Goal: Find specific page/section: Find specific page/section

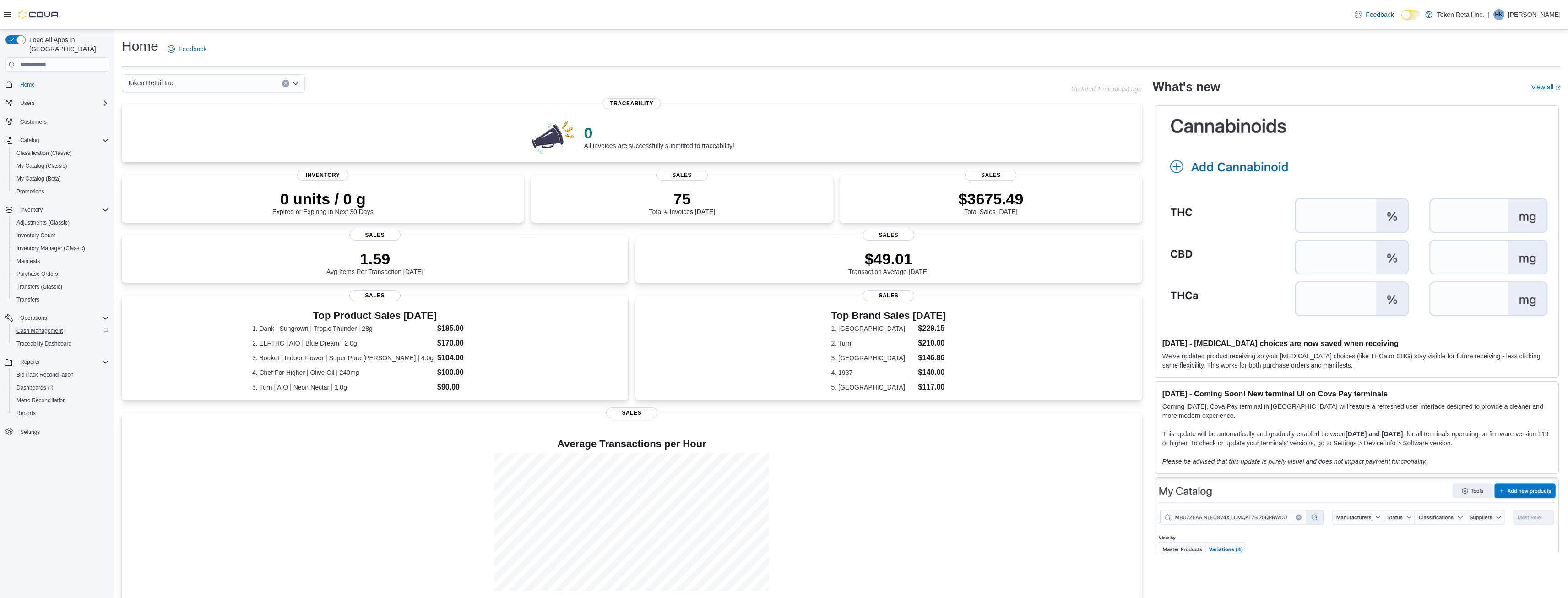
click at [41, 327] on span "Cash Management" at bounding box center [40, 331] width 46 height 7
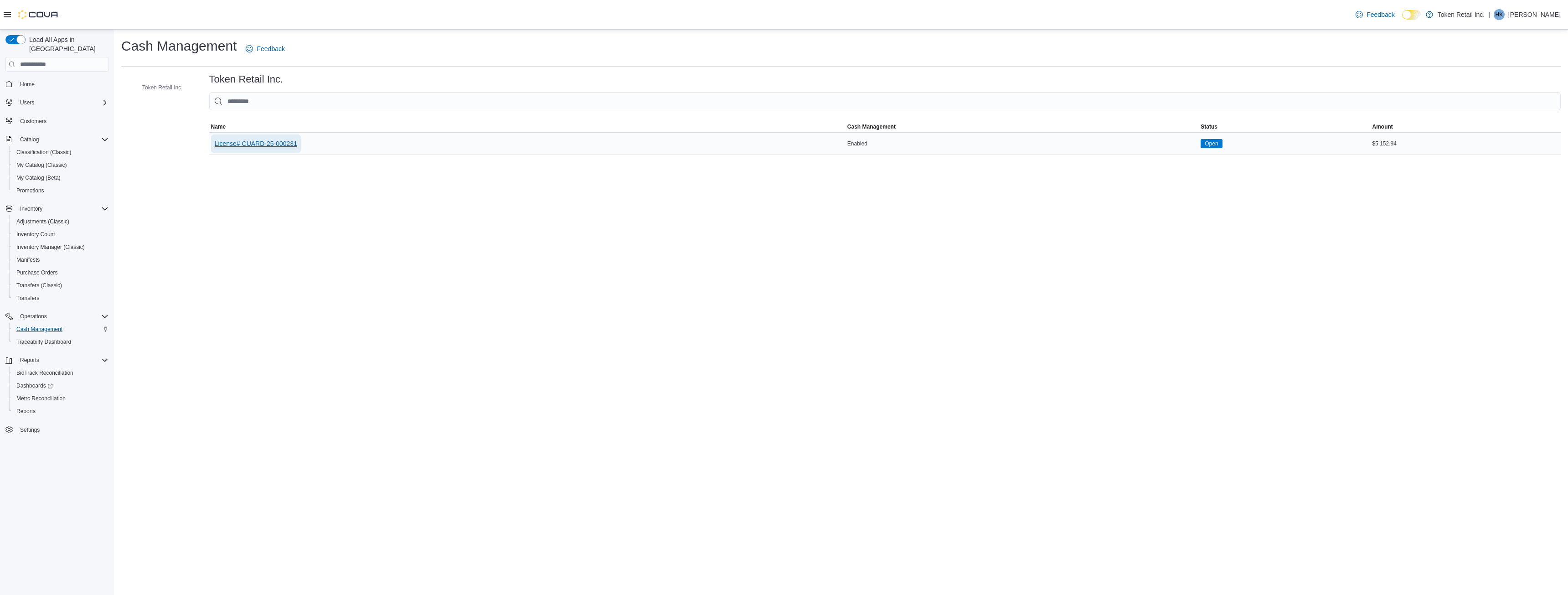
click at [275, 148] on span "License# CUARD-25-000231" at bounding box center [256, 143] width 82 height 9
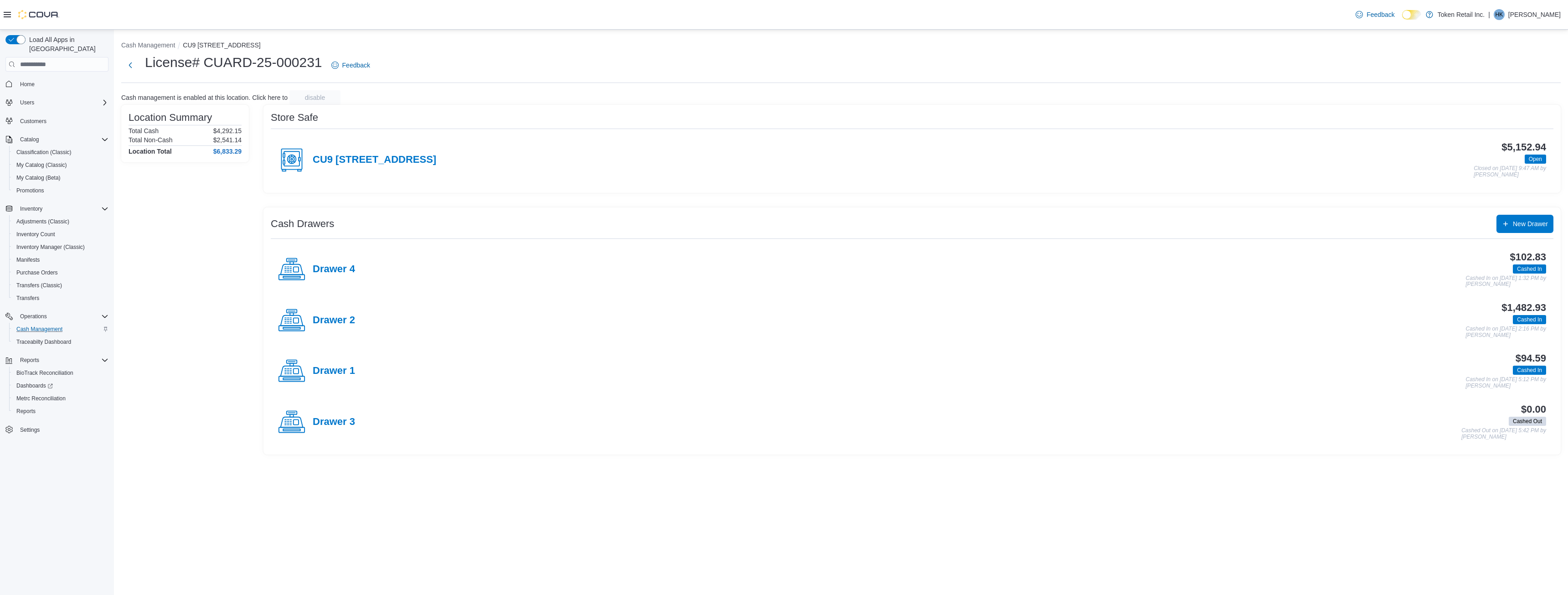
click at [392, 154] on div "CU9 [STREET_ADDRESS]" at bounding box center [357, 160] width 158 height 27
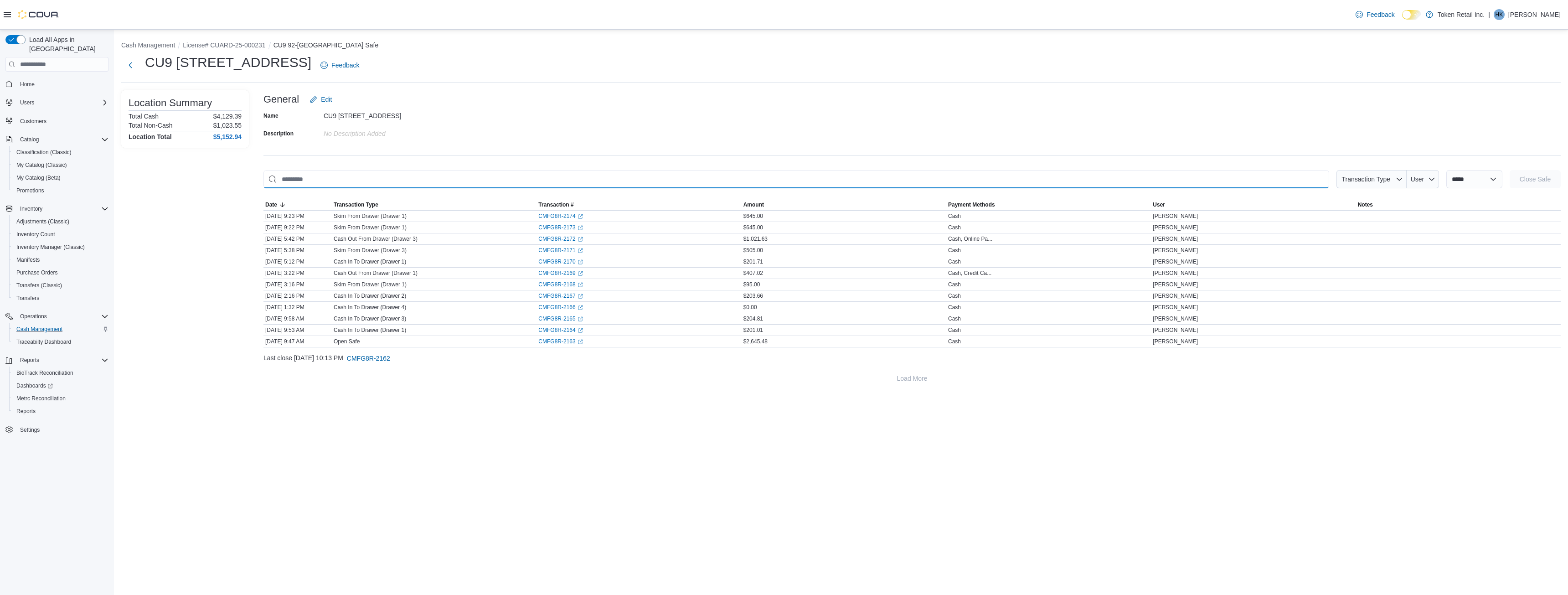
drag, startPoint x: 551, startPoint y: 226, endPoint x: 620, endPoint y: 187, distance: 79.3
click at [619, 187] on input "This is a search bar. As you type, the results lower in the page will automatic…" at bounding box center [796, 179] width 1065 height 18
click at [582, 227] on icon "External link" at bounding box center [580, 228] width 5 height 5
drag, startPoint x: 379, startPoint y: 216, endPoint x: 512, endPoint y: 183, distance: 137.0
click at [512, 183] on input "This is a search bar. As you type, the results lower in the page will automatic…" at bounding box center [796, 179] width 1065 height 18
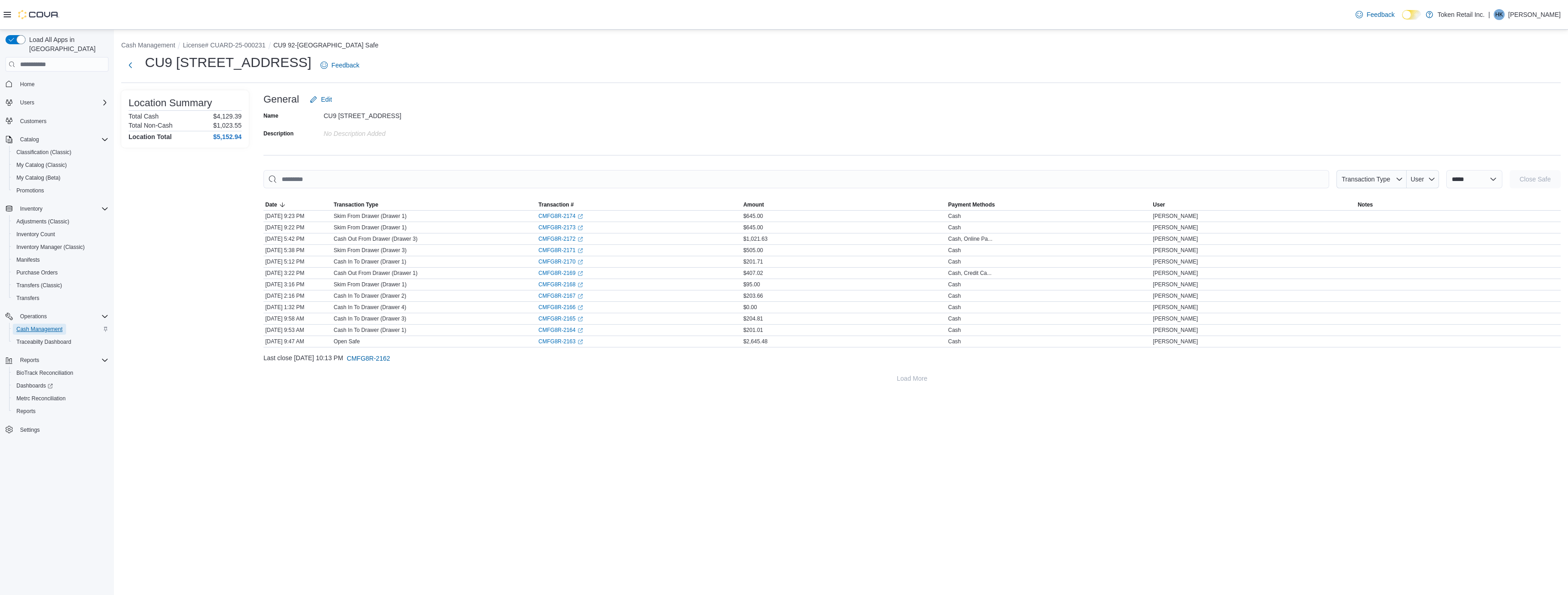
click at [48, 326] on span "Cash Management" at bounding box center [39, 329] width 46 height 7
